Goal: Book appointment/travel/reservation

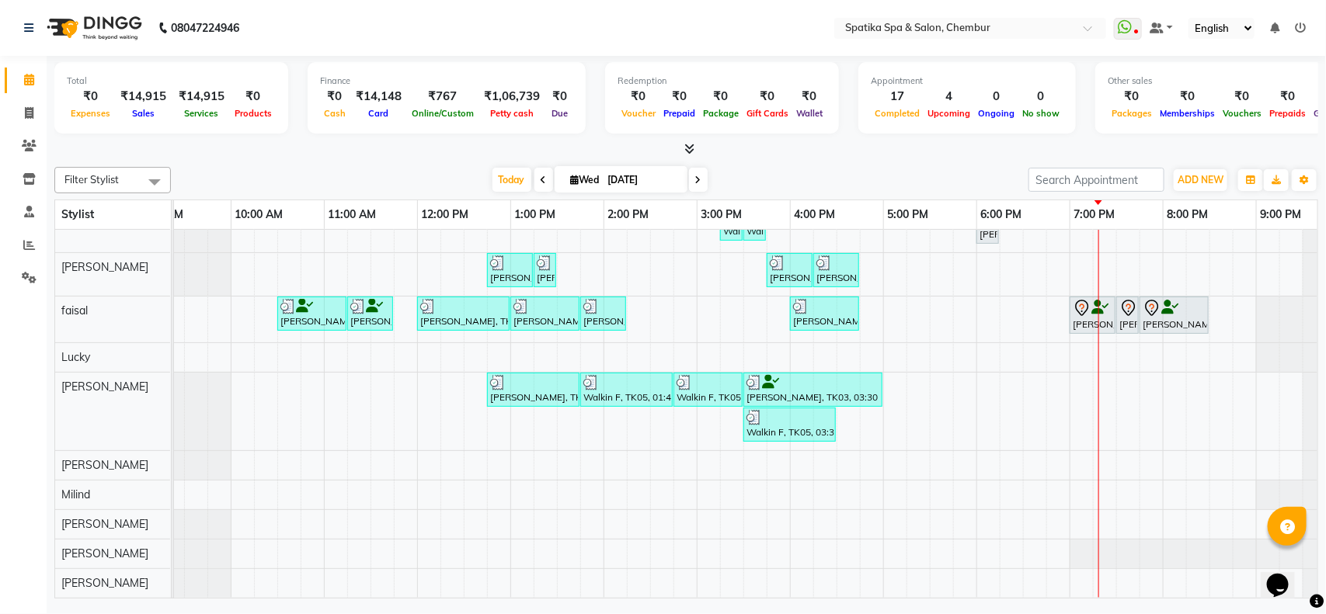
scroll to position [0, 40]
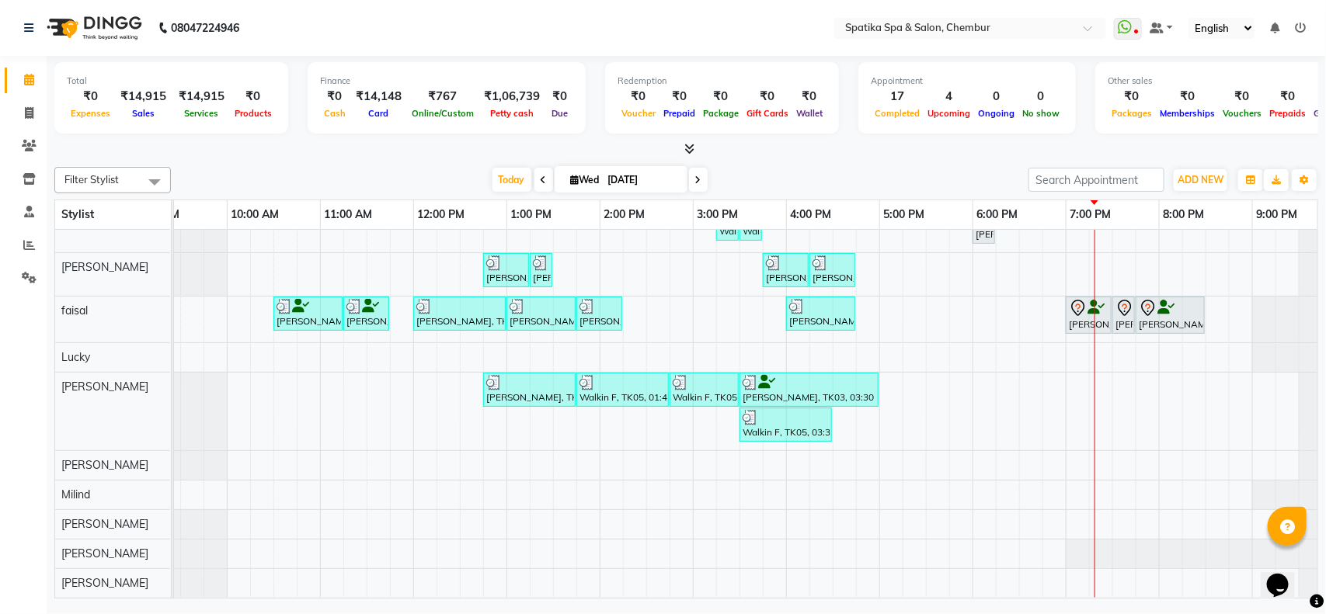
click at [1030, 569] on div "Walkin F, TK05, 03:15 PM-03:30 PM, [GEOGRAPHIC_DATA], 03:30 PM-03:45 PM, [GEOGR…" at bounding box center [739, 387] width 1211 height 421
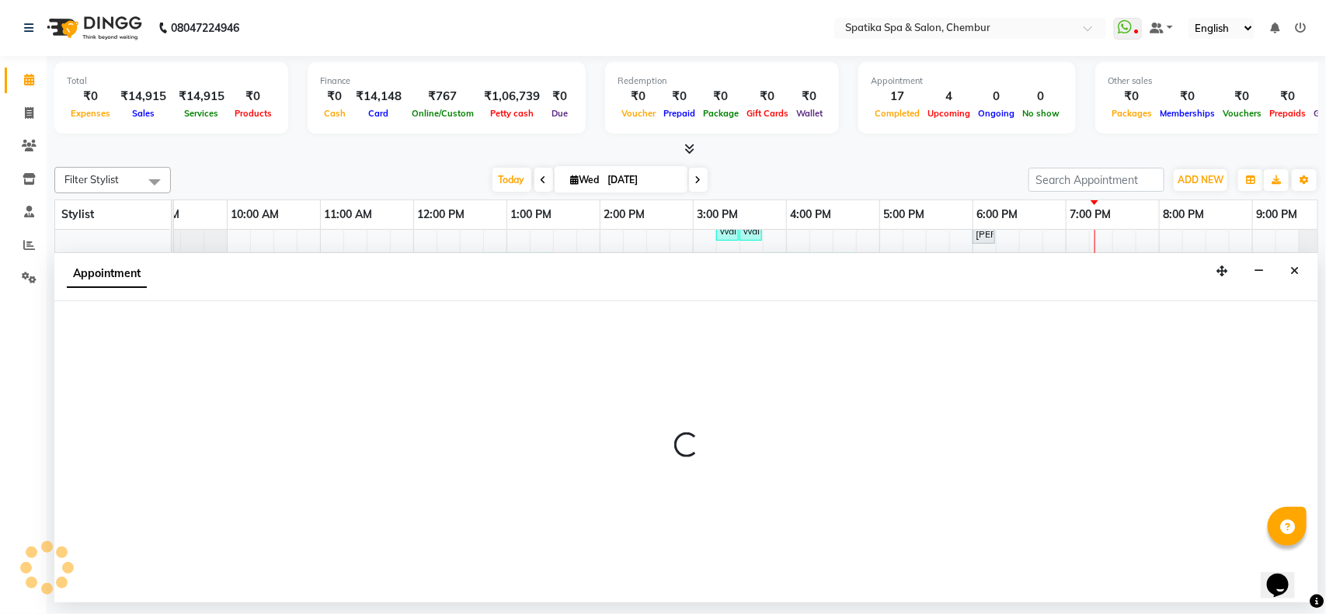
select select "65417"
select select "1110"
select select "tentative"
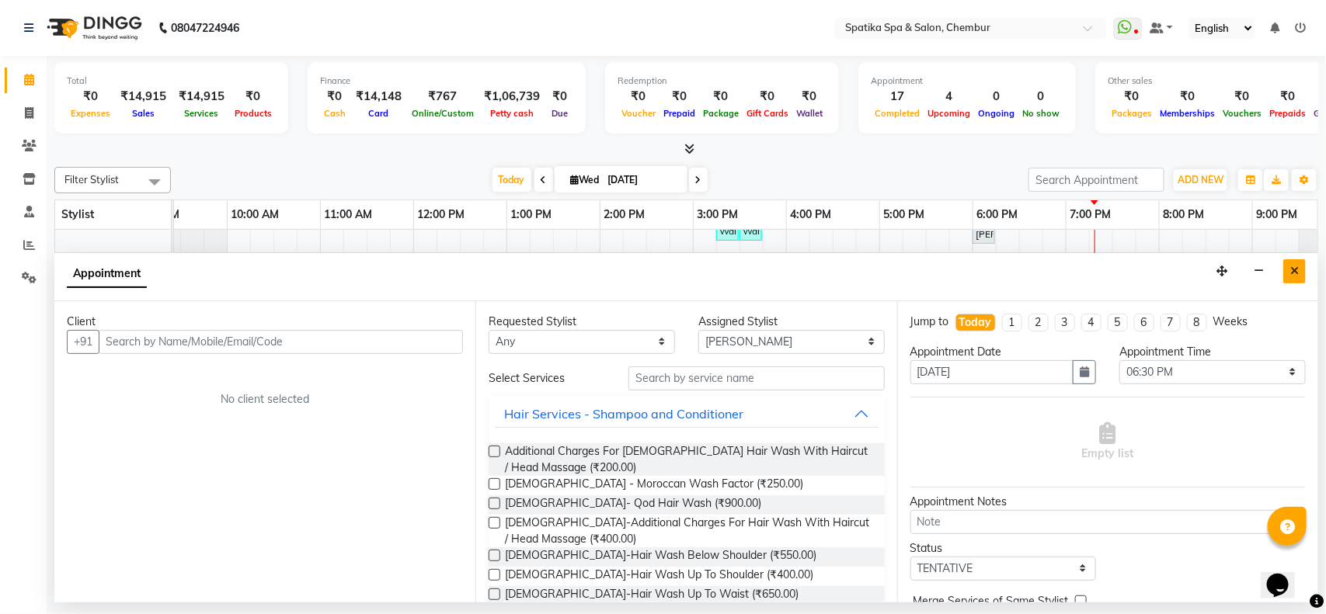
click at [1285, 265] on button "Close" at bounding box center [1294, 271] width 23 height 24
click at [1285, 265] on div "Walkin F, TK05, 03:15 PM-03:30 PM, [GEOGRAPHIC_DATA], 03:30 PM-03:45 PM, [GEOGR…" at bounding box center [739, 387] width 1211 height 421
select select "82021"
select select "tentative"
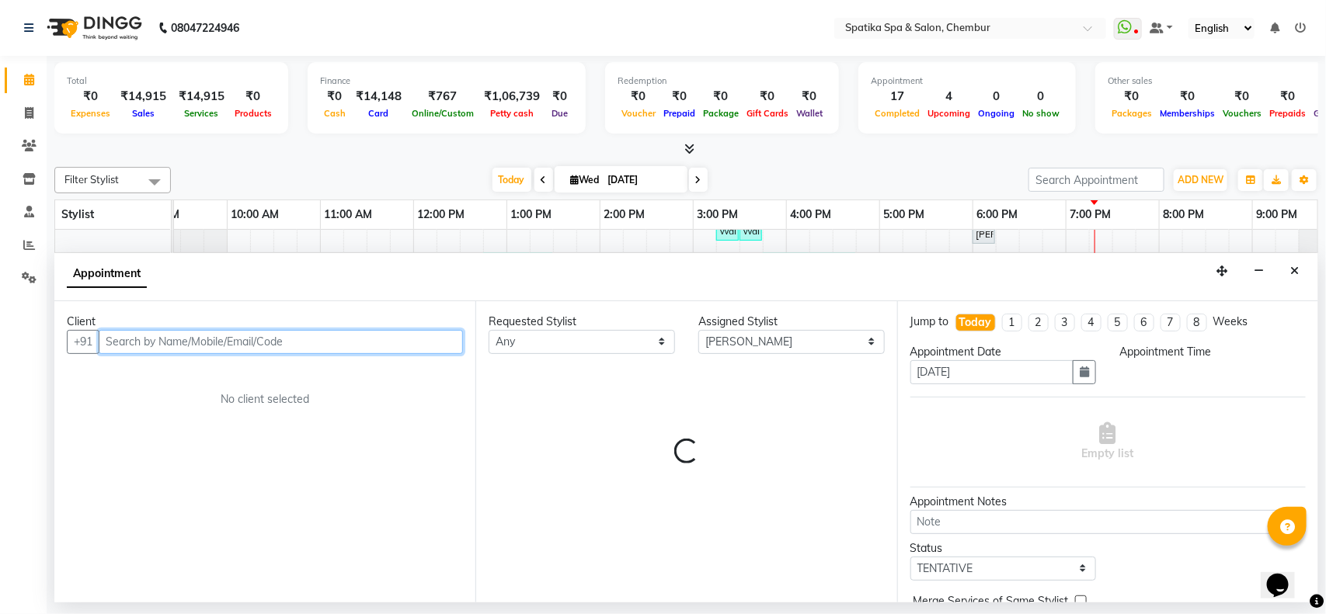
select select "1275"
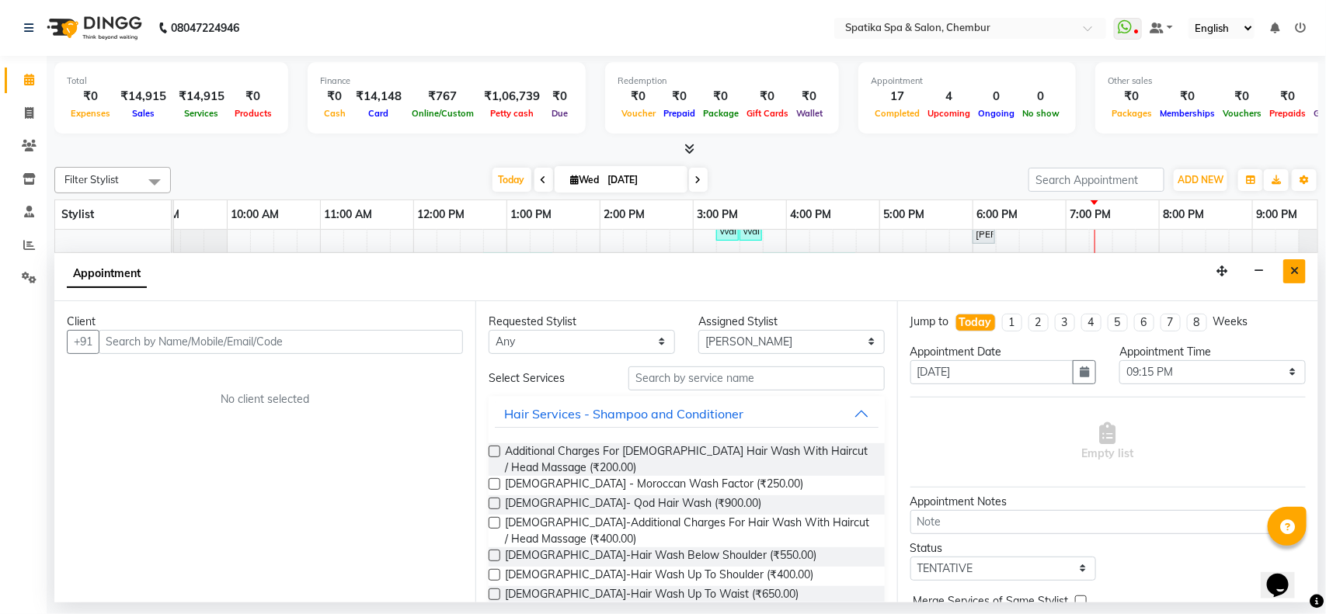
click at [1291, 268] on icon "Close" at bounding box center [1294, 271] width 9 height 11
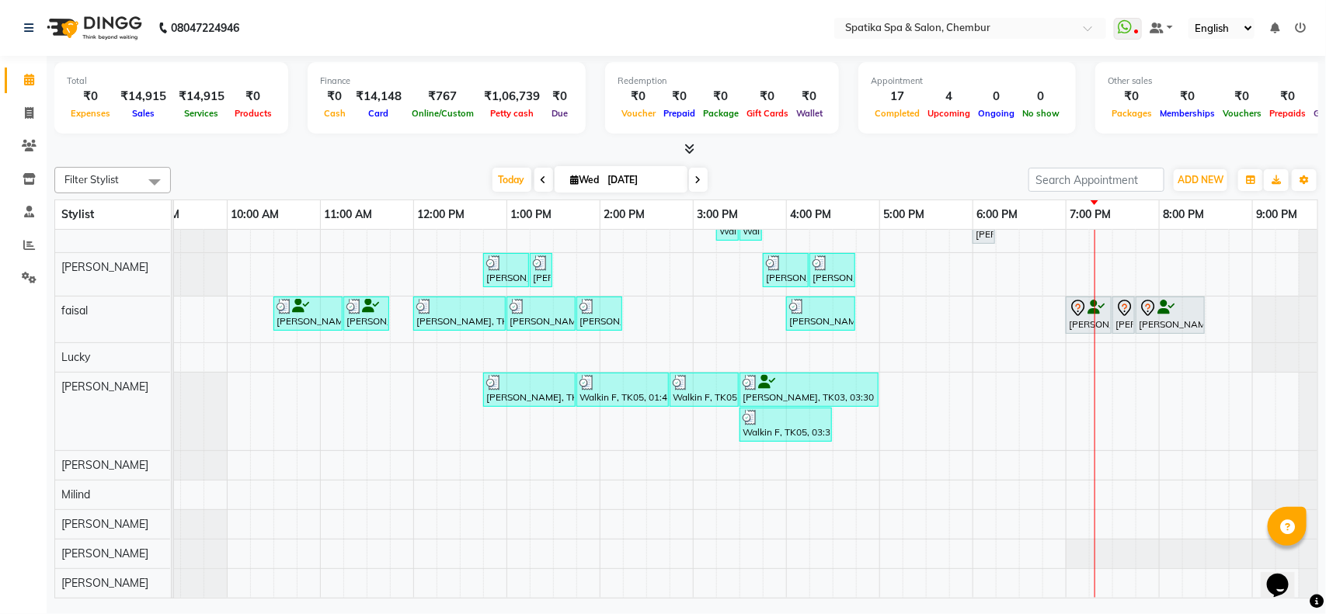
click at [697, 179] on icon at bounding box center [698, 179] width 6 height 9
type input "[DATE]"
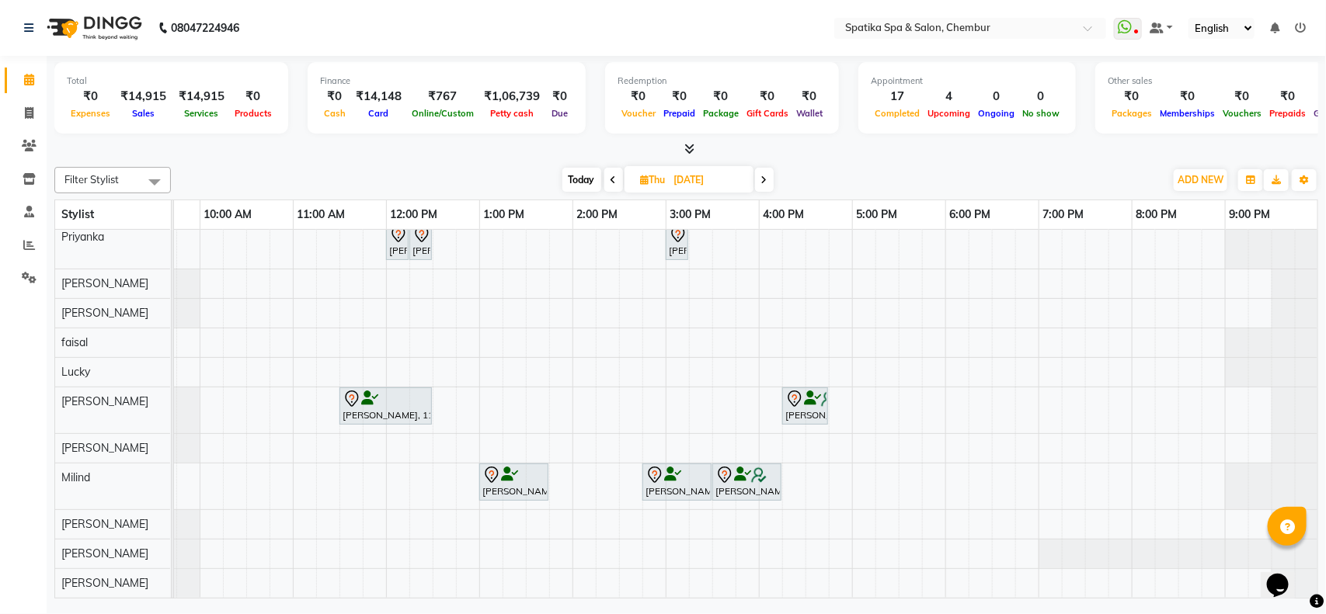
scroll to position [0, 0]
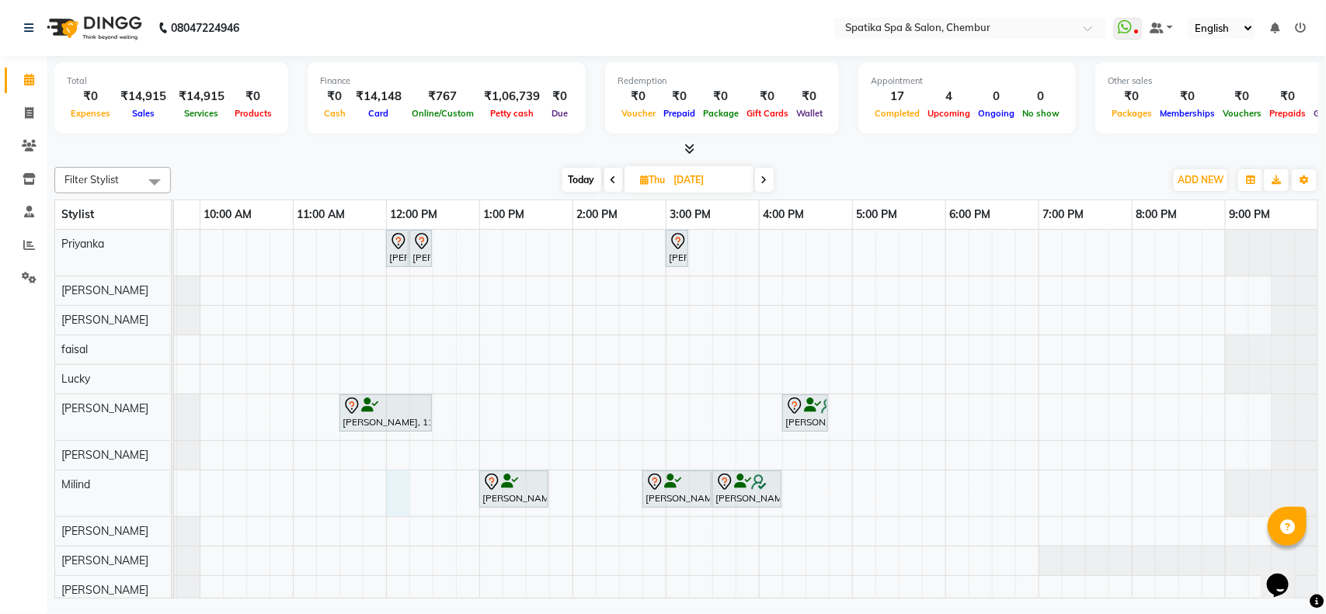
click at [398, 483] on div "[PERSON_NAME], 12:00 PM-12:15 PM, Eyebrows [PERSON_NAME], 12:15 PM-12:30 PM, Up…" at bounding box center [711, 417] width 1211 height 375
select select "9061"
select select "720"
select select "tentative"
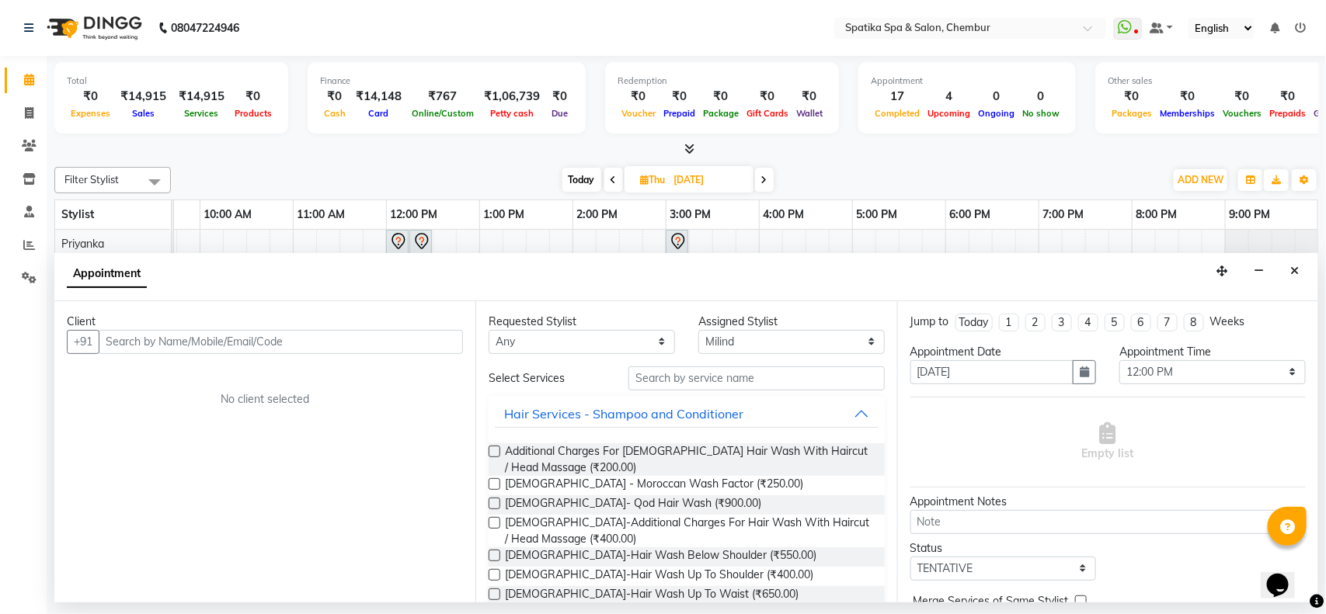
click at [320, 338] on input "text" at bounding box center [281, 342] width 364 height 24
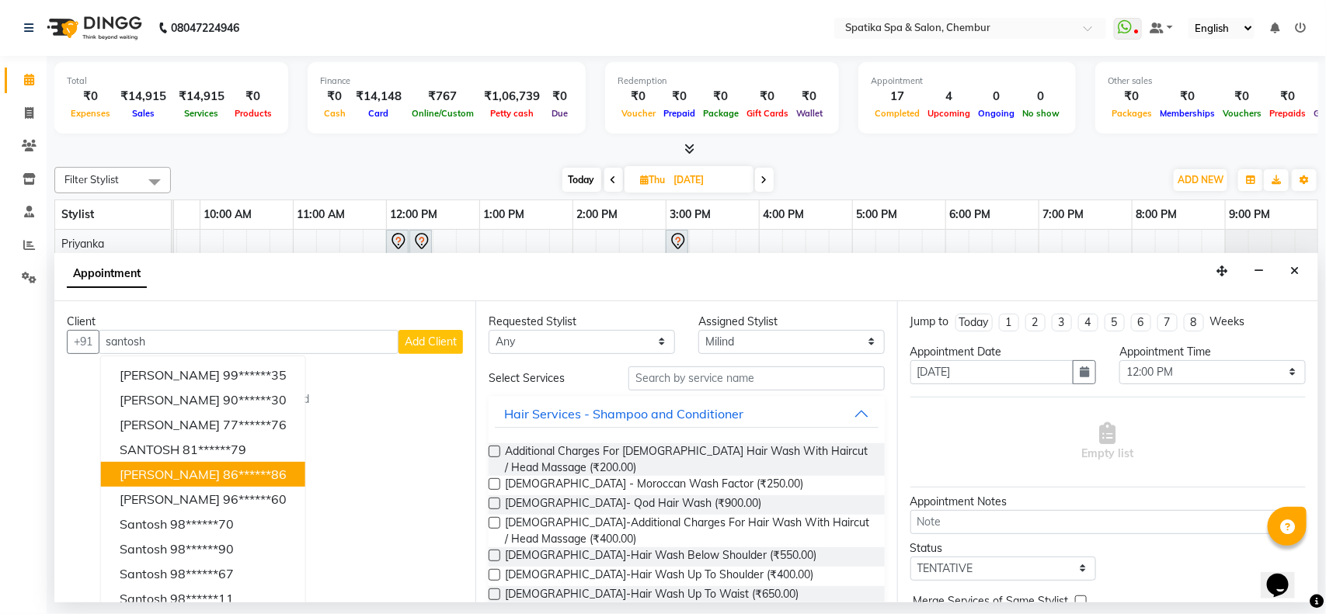
click at [231, 467] on ngb-highlight "86******86" at bounding box center [255, 475] width 64 height 16
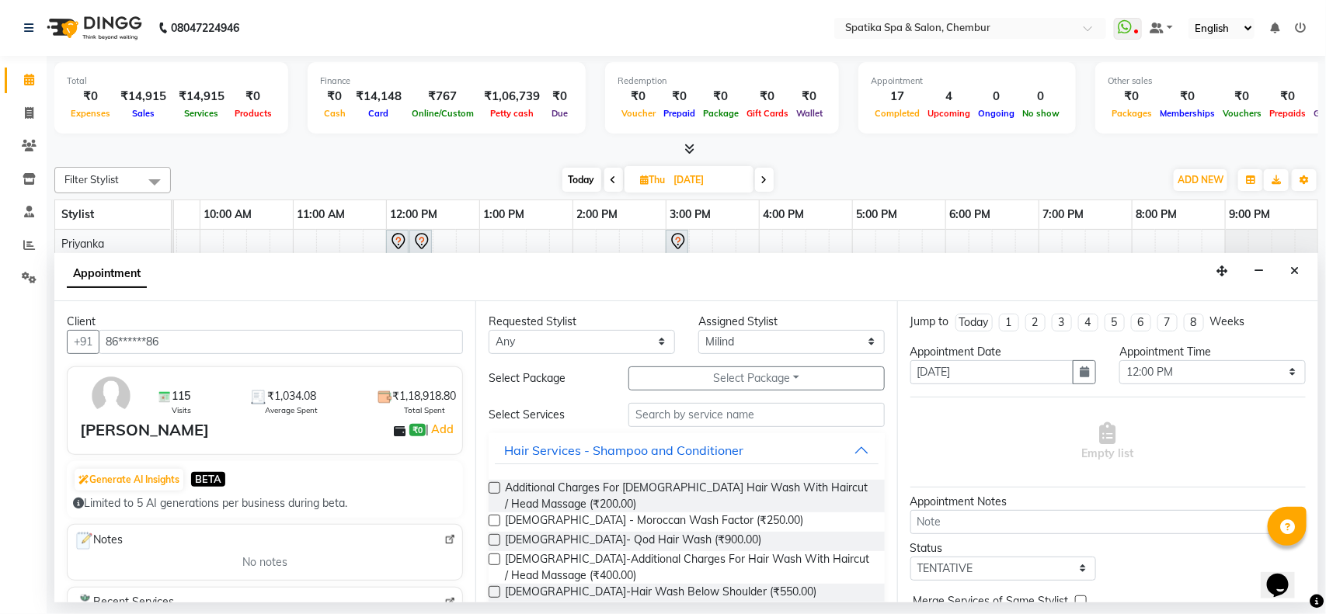
type input "86******86"
click at [588, 339] on select "Any [PERSON_NAME] [PERSON_NAME] [PERSON_NAME] [PERSON_NAME] [PERSON_NAME] [PERS…" at bounding box center [581, 342] width 186 height 24
select select "9061"
click at [488, 330] on select "Any [PERSON_NAME] [PERSON_NAME] [PERSON_NAME] [PERSON_NAME] [PERSON_NAME] [PERS…" at bounding box center [581, 342] width 186 height 24
click at [749, 373] on button "Select Package Toggle Dropdown" at bounding box center [756, 379] width 256 height 24
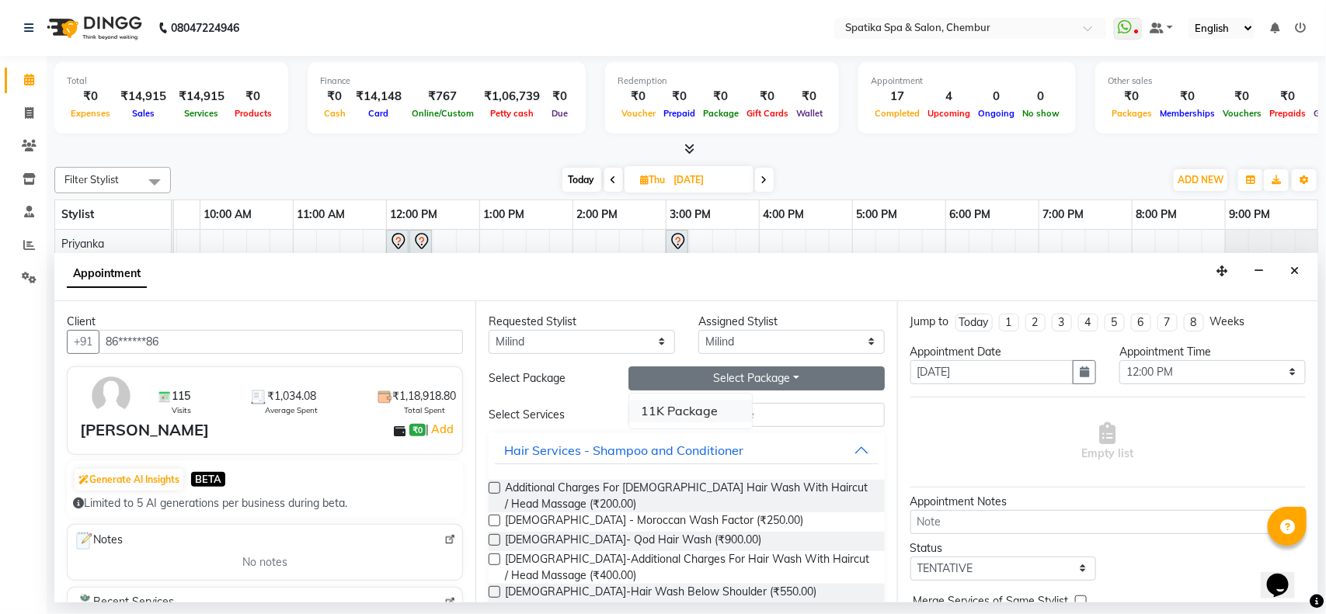
click at [669, 413] on li "11K Package" at bounding box center [690, 411] width 123 height 23
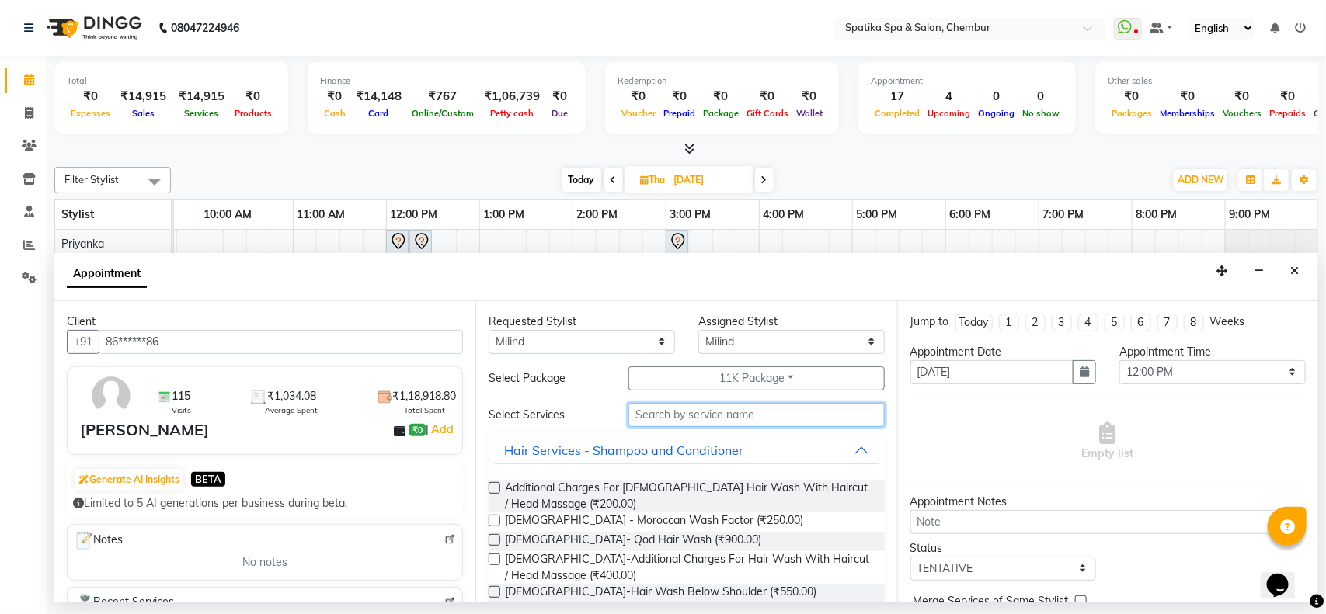
click at [735, 410] on input "text" at bounding box center [756, 415] width 256 height 24
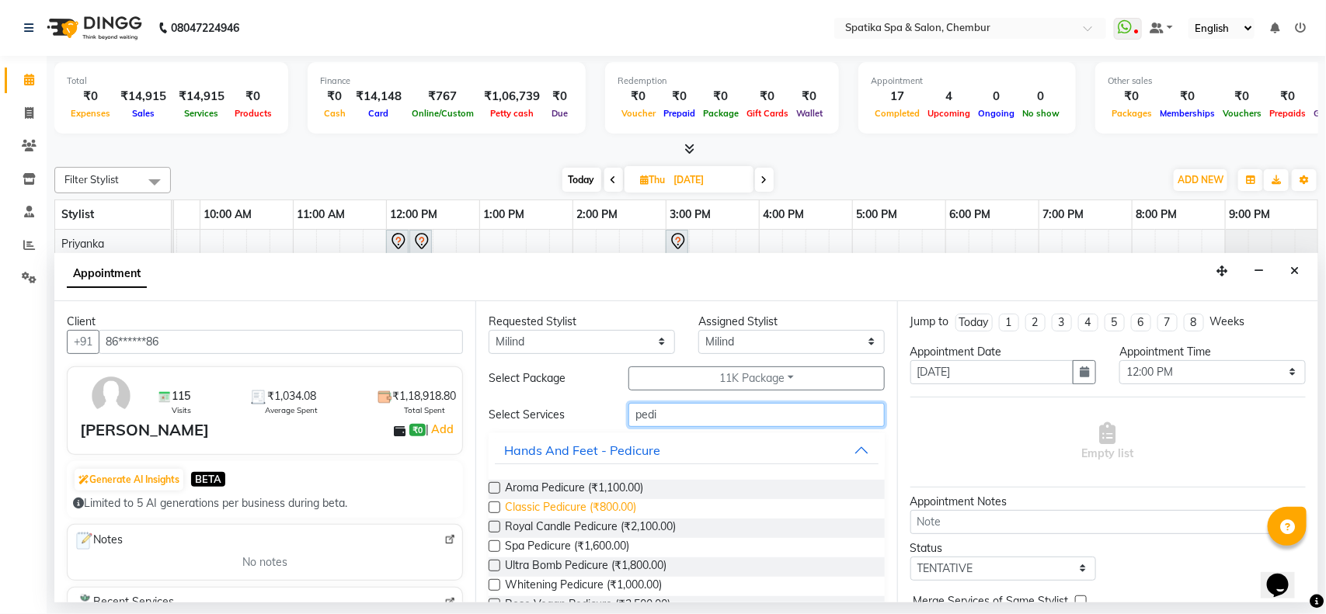
type input "pedi"
click at [611, 514] on span "Classic Pedicure (₹800.00)" at bounding box center [570, 508] width 131 height 19
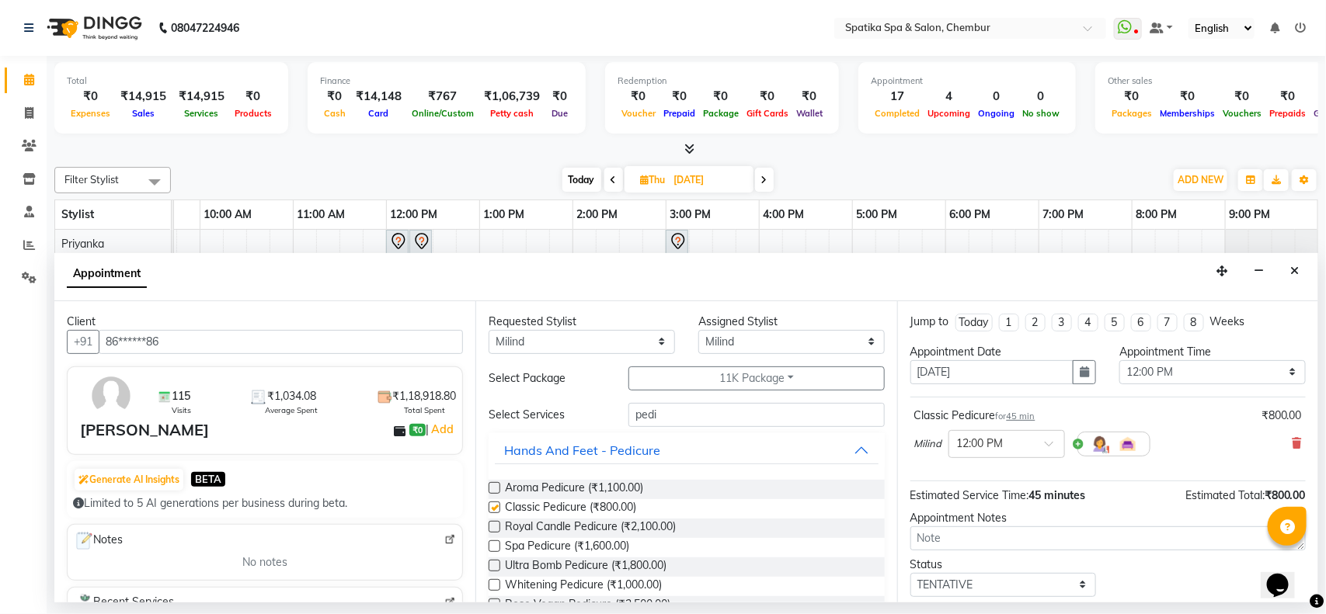
checkbox input "false"
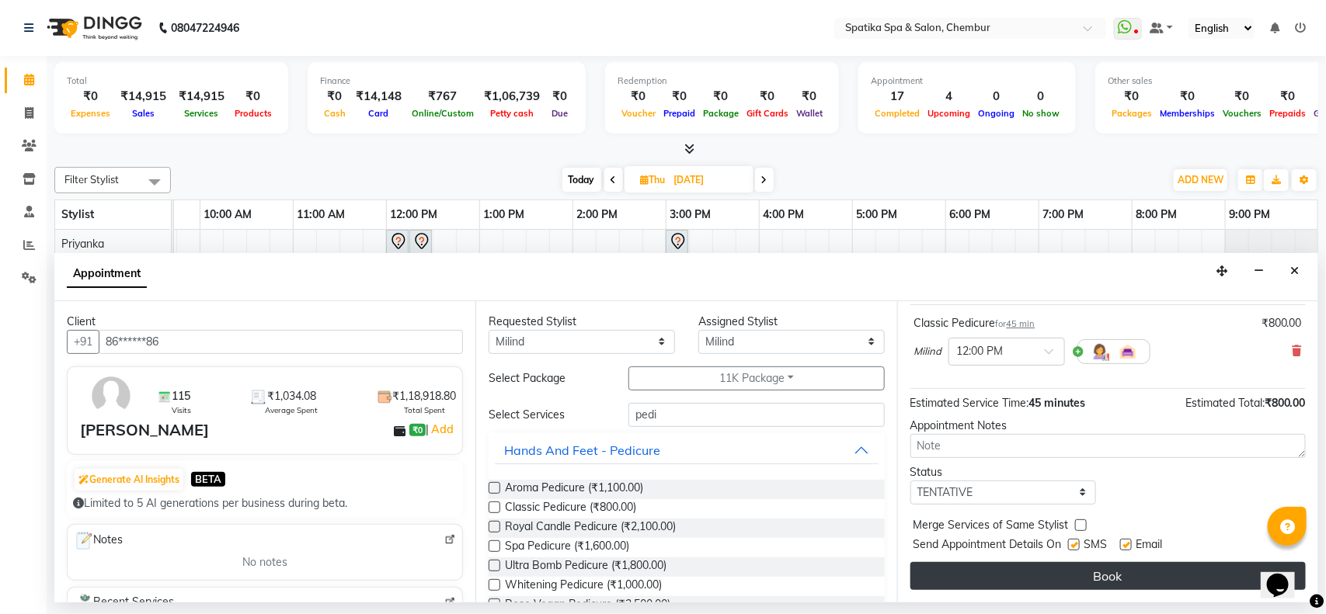
click at [1130, 572] on button "Book" at bounding box center [1107, 576] width 395 height 28
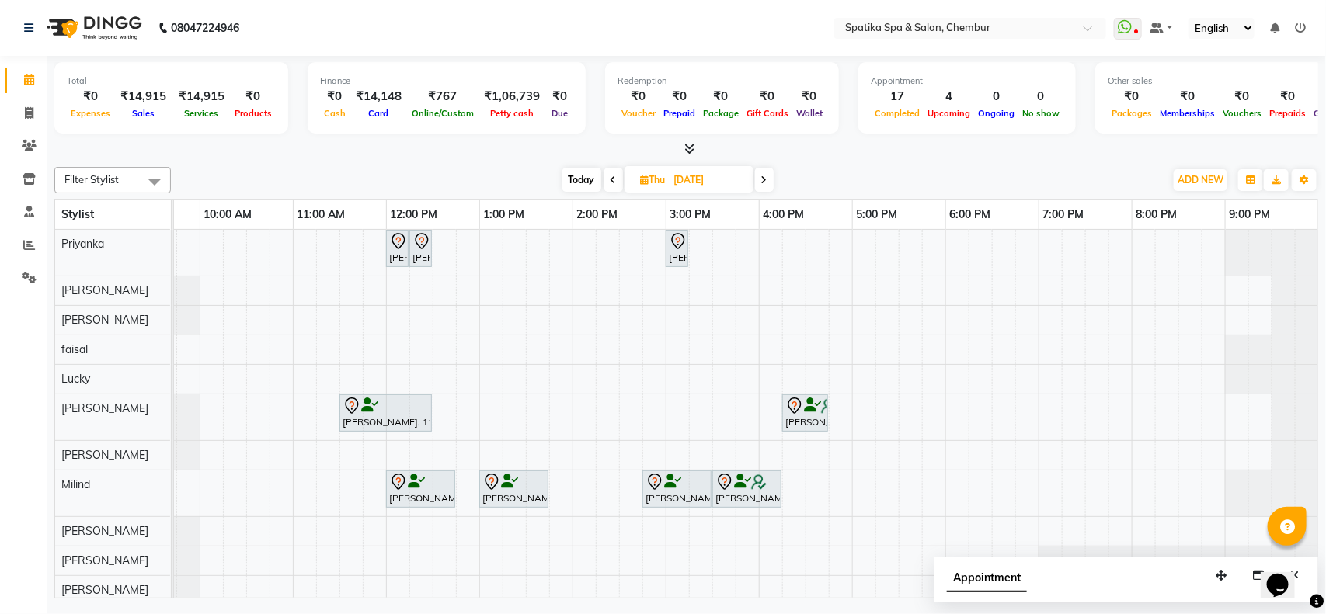
click at [576, 181] on span "Today" at bounding box center [581, 180] width 39 height 24
type input "[DATE]"
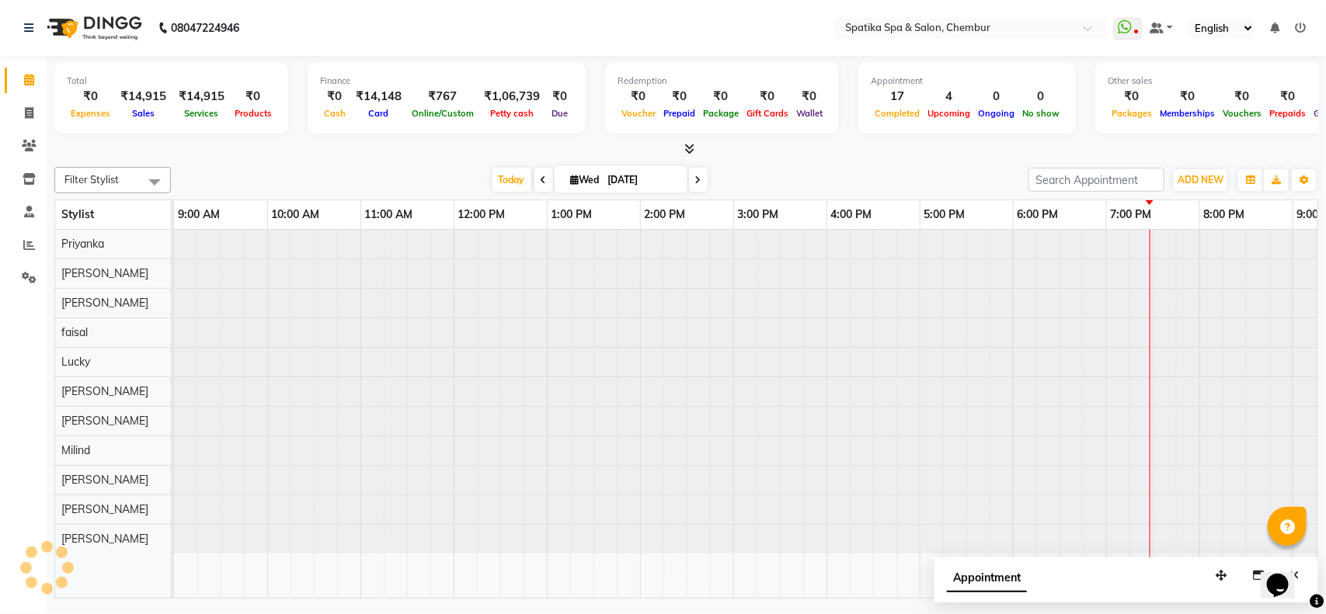
scroll to position [0, 68]
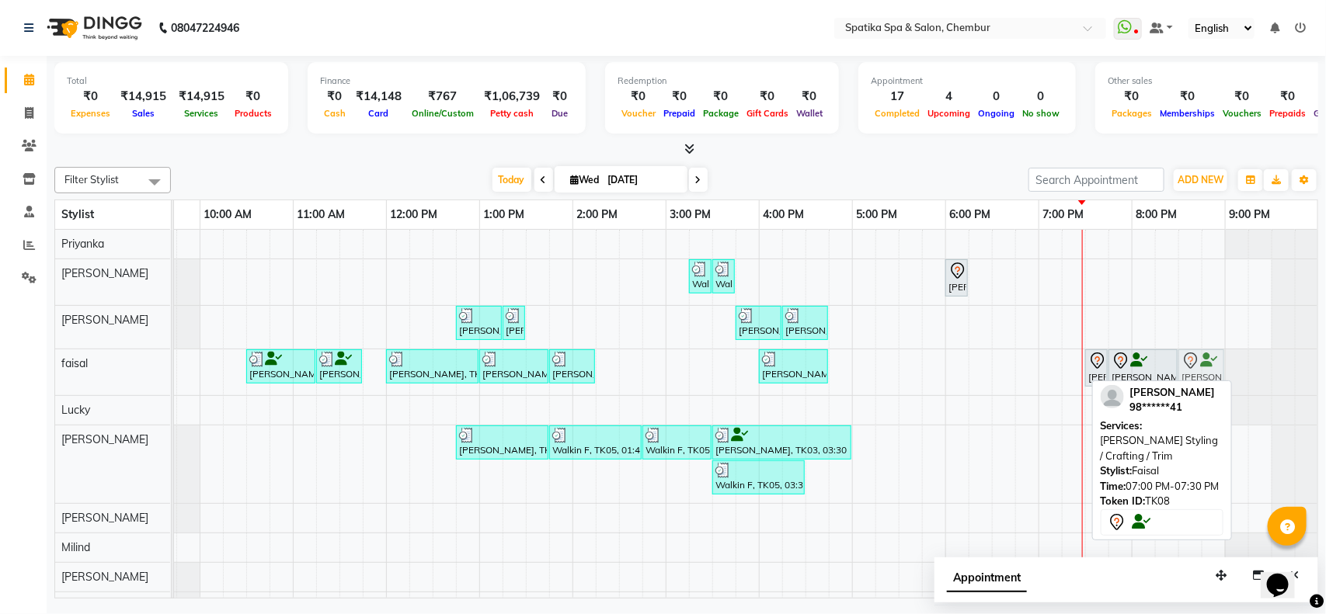
drag, startPoint x: 1061, startPoint y: 363, endPoint x: 1207, endPoint y: 369, distance: 146.1
click at [106, 369] on div "[PERSON_NAME] V, TK02, 10:30 AM-11:15 AM, Haircuts [PERSON_NAME] V, TK02, 11:15…" at bounding box center [106, 372] width 0 height 46
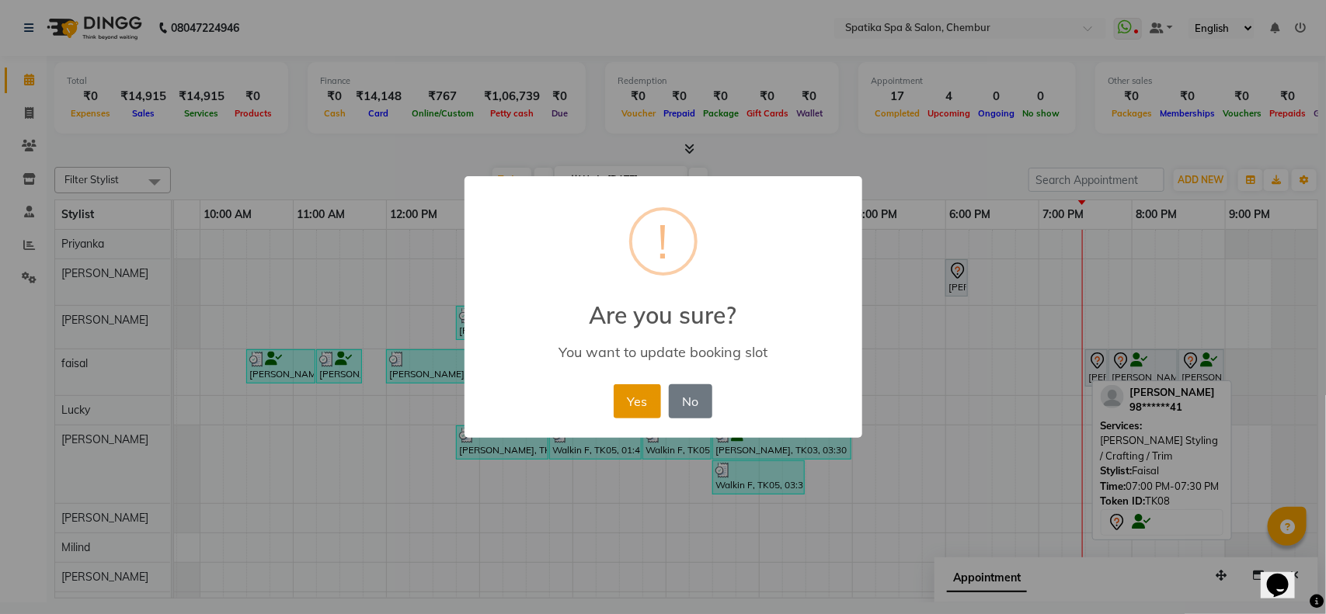
click at [619, 397] on button "Yes" at bounding box center [636, 401] width 47 height 34
